Goal: Task Accomplishment & Management: Use online tool/utility

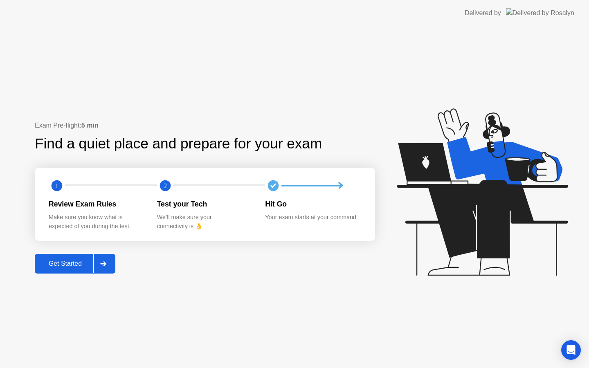
click at [88, 260] on div "Get Started" at bounding box center [65, 263] width 56 height 7
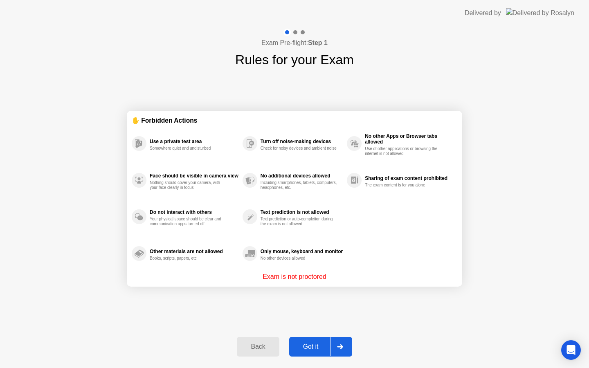
click at [321, 346] on div "Got it" at bounding box center [310, 346] width 38 height 7
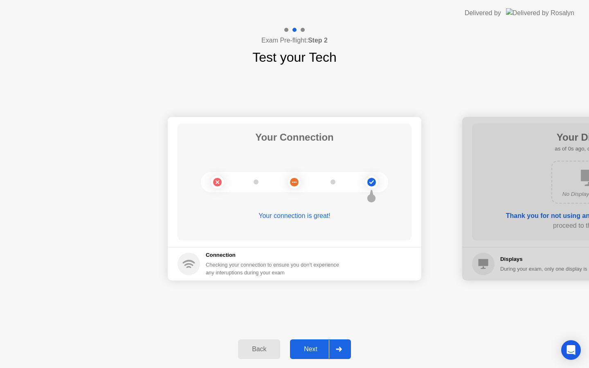
click at [321, 346] on div "Next" at bounding box center [310, 348] width 36 height 7
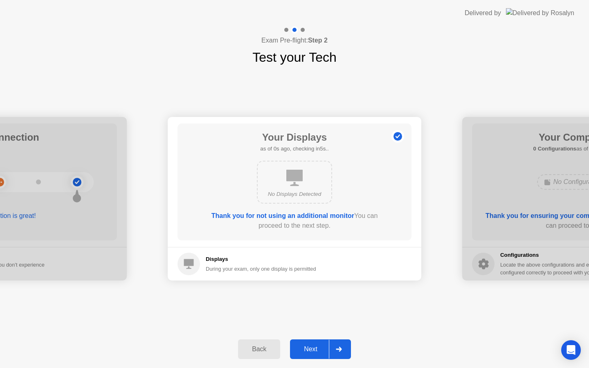
click at [321, 346] on div "Next" at bounding box center [310, 348] width 36 height 7
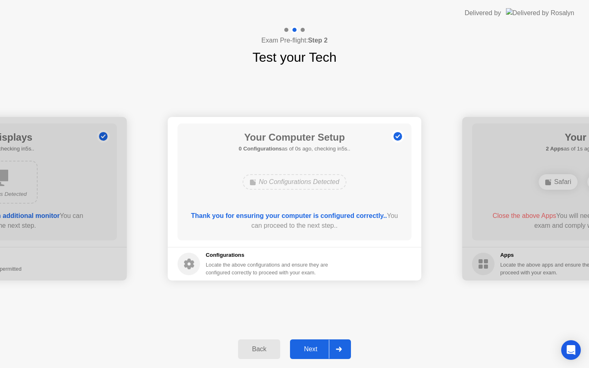
click at [321, 346] on div "Next" at bounding box center [310, 348] width 36 height 7
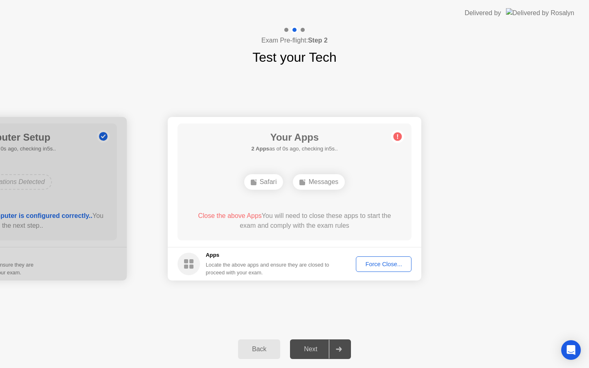
click at [388, 263] on div "Force Close..." at bounding box center [384, 264] width 50 height 7
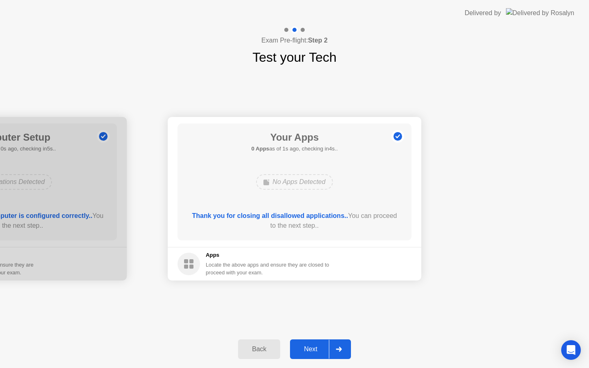
click at [316, 354] on button "Next" at bounding box center [320, 349] width 61 height 20
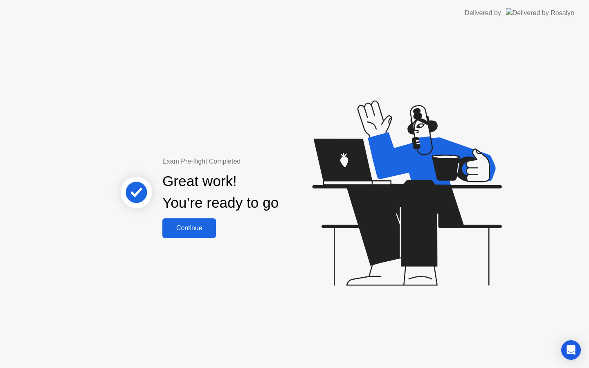
click at [198, 216] on div "Great work! You’re ready to go" at bounding box center [220, 192] width 221 height 52
click at [198, 231] on div "Continue" at bounding box center [189, 227] width 49 height 7
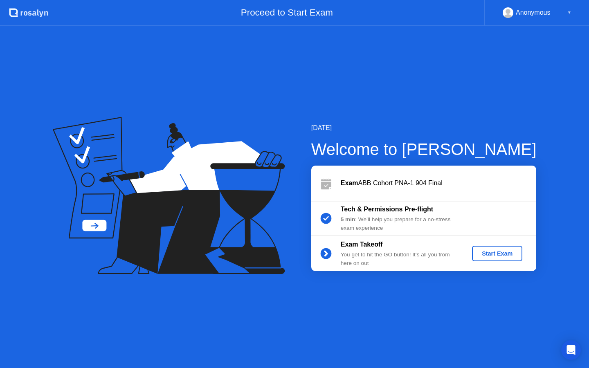
click at [506, 260] on button "Start Exam" at bounding box center [497, 254] width 50 height 16
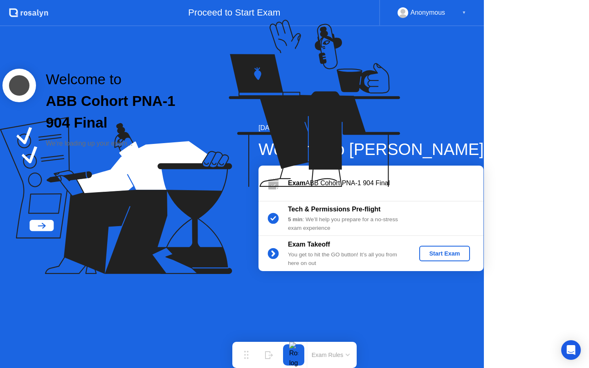
click at [420, 217] on div "Welcome to ABB Cohort PNA-1 904 Final We’re loading up your exam..." at bounding box center [210, 108] width 420 height 217
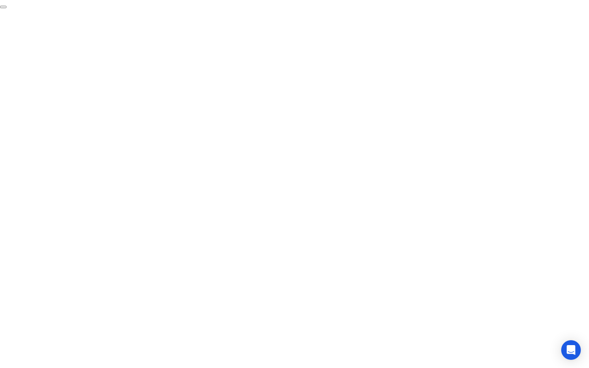
click div "End Proctoring Session"
